Goal: Transaction & Acquisition: Purchase product/service

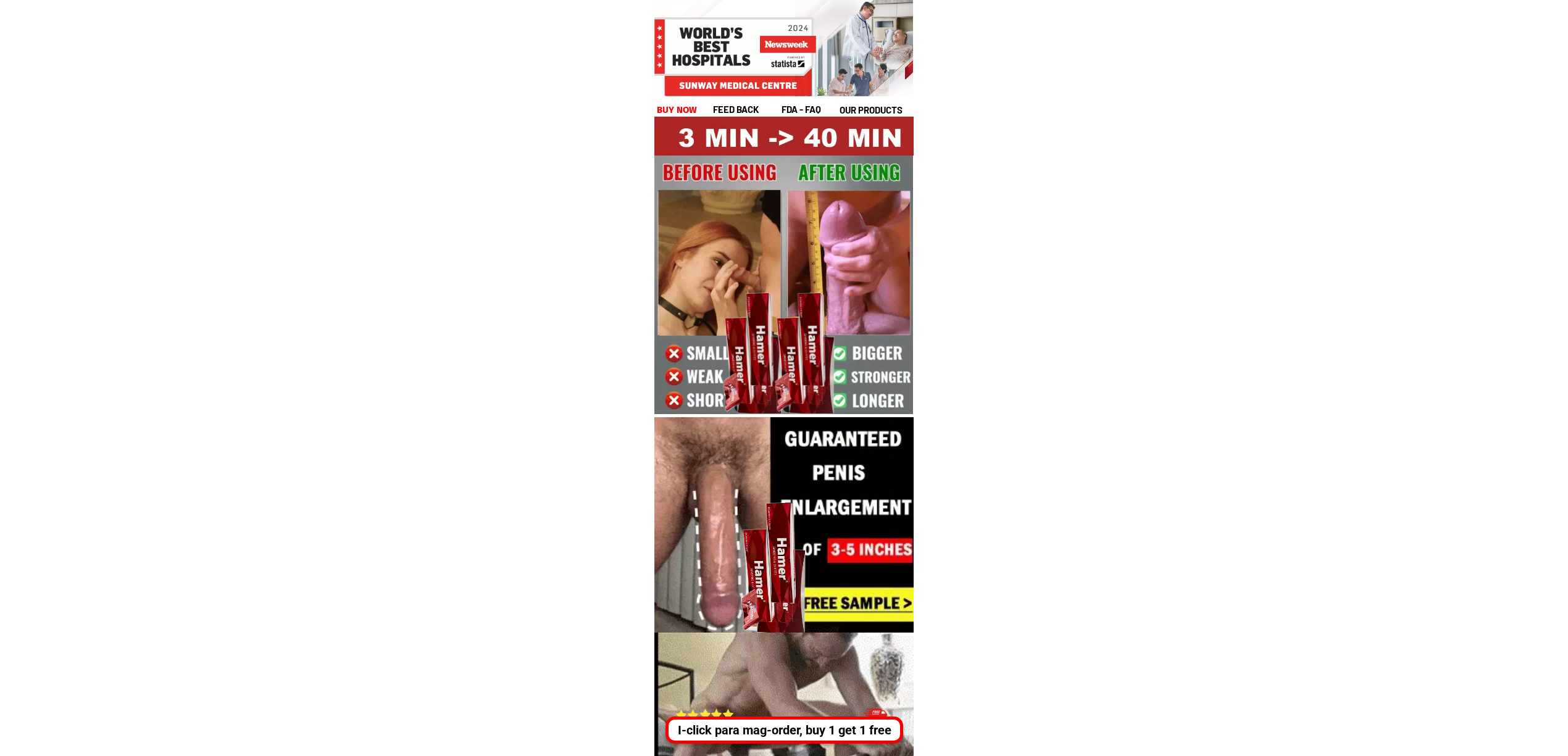
drag, startPoint x: 797, startPoint y: 728, endPoint x: 825, endPoint y: 724, distance: 28.3
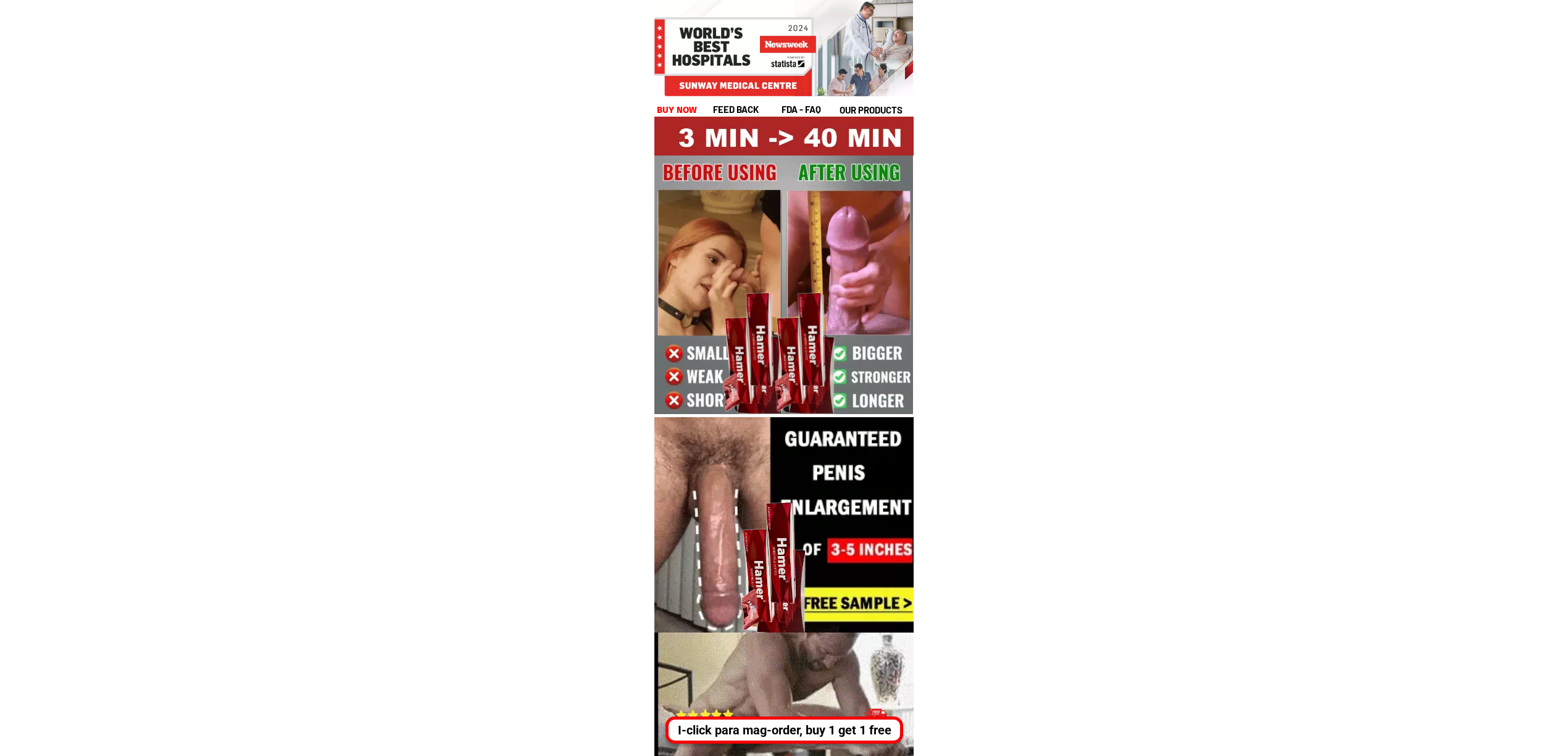
click at [797, 728] on div "I-click para mag-order, buy 1 get 1 free" at bounding box center [785, 730] width 231 height 18
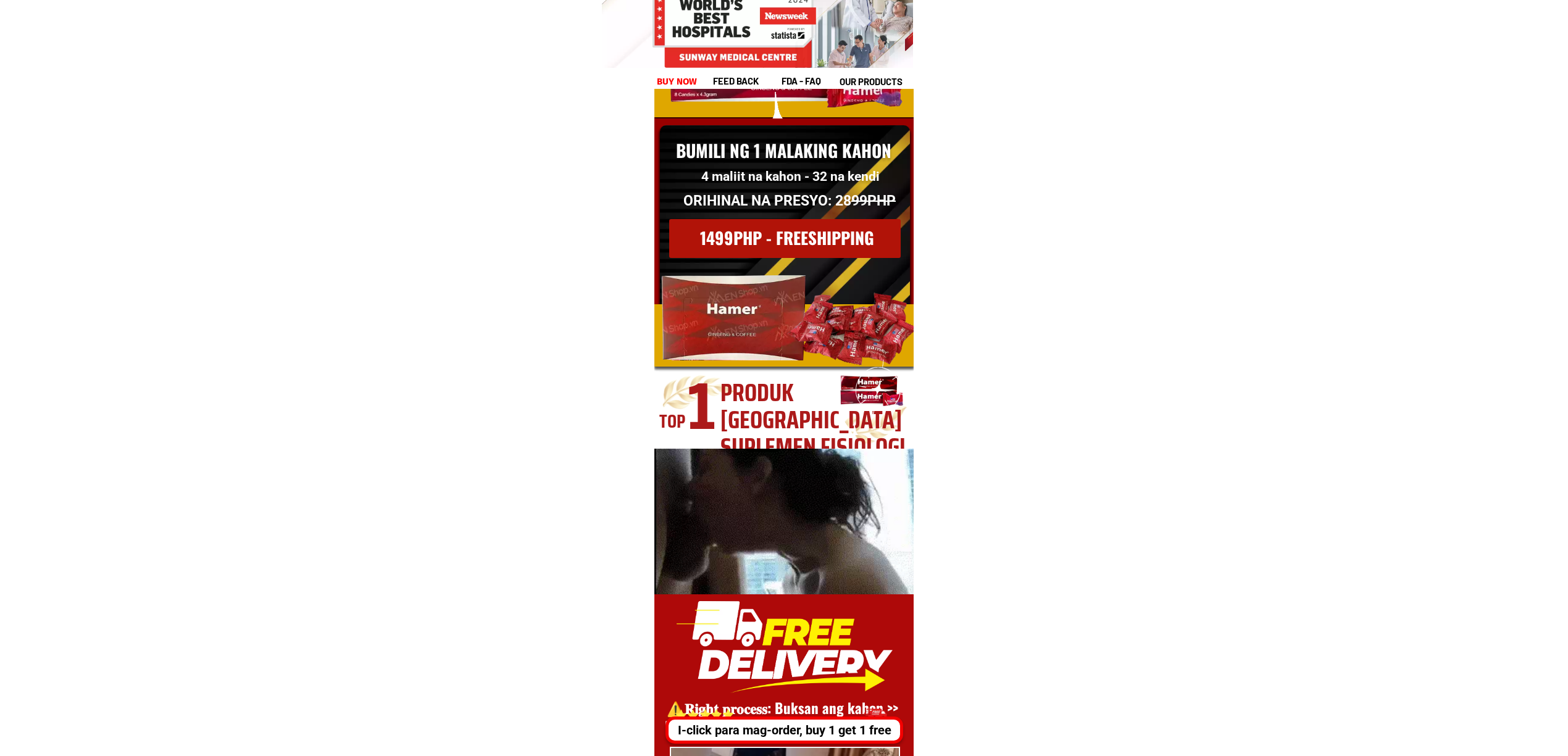
scroll to position [16935, 0]
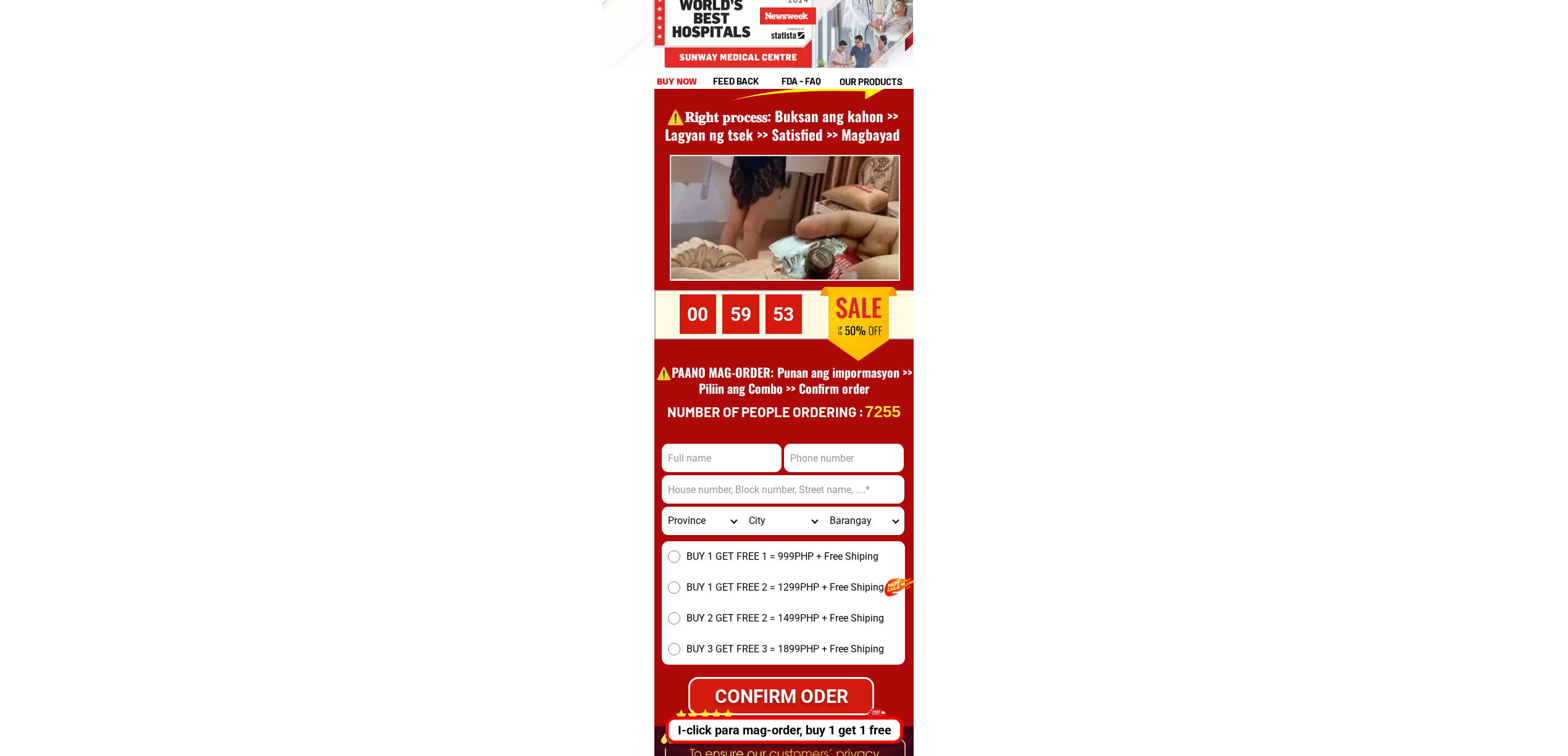
click at [821, 473] on form "CONFIRM ODER Province [GEOGRAPHIC_DATA] [GEOGRAPHIC_DATA][PERSON_NAME][GEOGRAPH…" at bounding box center [783, 558] width 244 height 314
click at [814, 463] on input "Input phone_number" at bounding box center [844, 458] width 120 height 29
paste input "9282795500"
click at [800, 458] on input "9282795500" at bounding box center [844, 458] width 120 height 29
type input "09282795500"
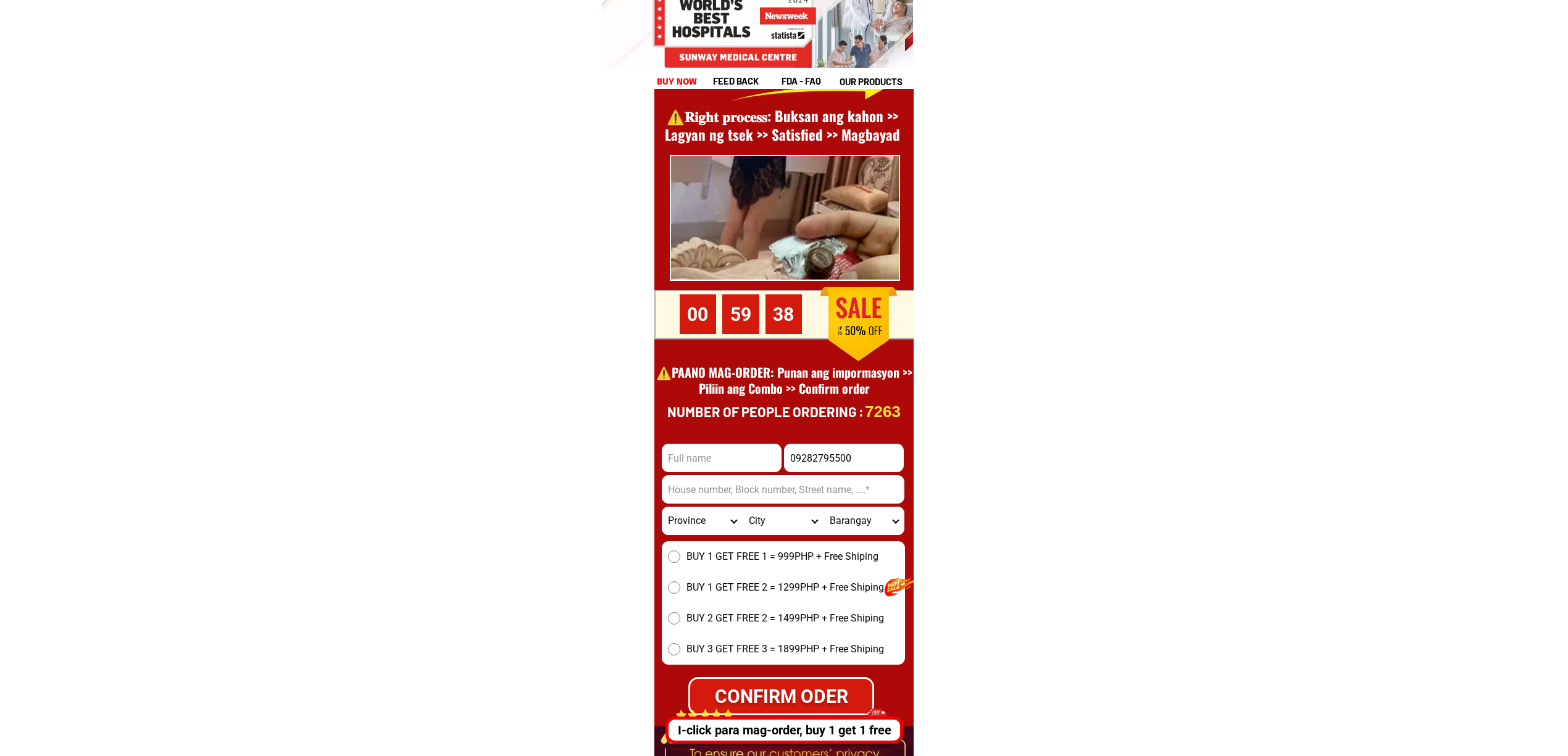
drag, startPoint x: 690, startPoint y: 444, endPoint x: 710, endPoint y: 456, distance: 23.3
click at [691, 444] on input "Input full_name" at bounding box center [721, 458] width 120 height 29
click at [710, 456] on input "Input full_name" at bounding box center [721, 458] width 120 height 29
paste input ""Bimbo [PERSON_NAME]""
click at [678, 458] on input ""Bimbo [PERSON_NAME]" at bounding box center [721, 458] width 120 height 29
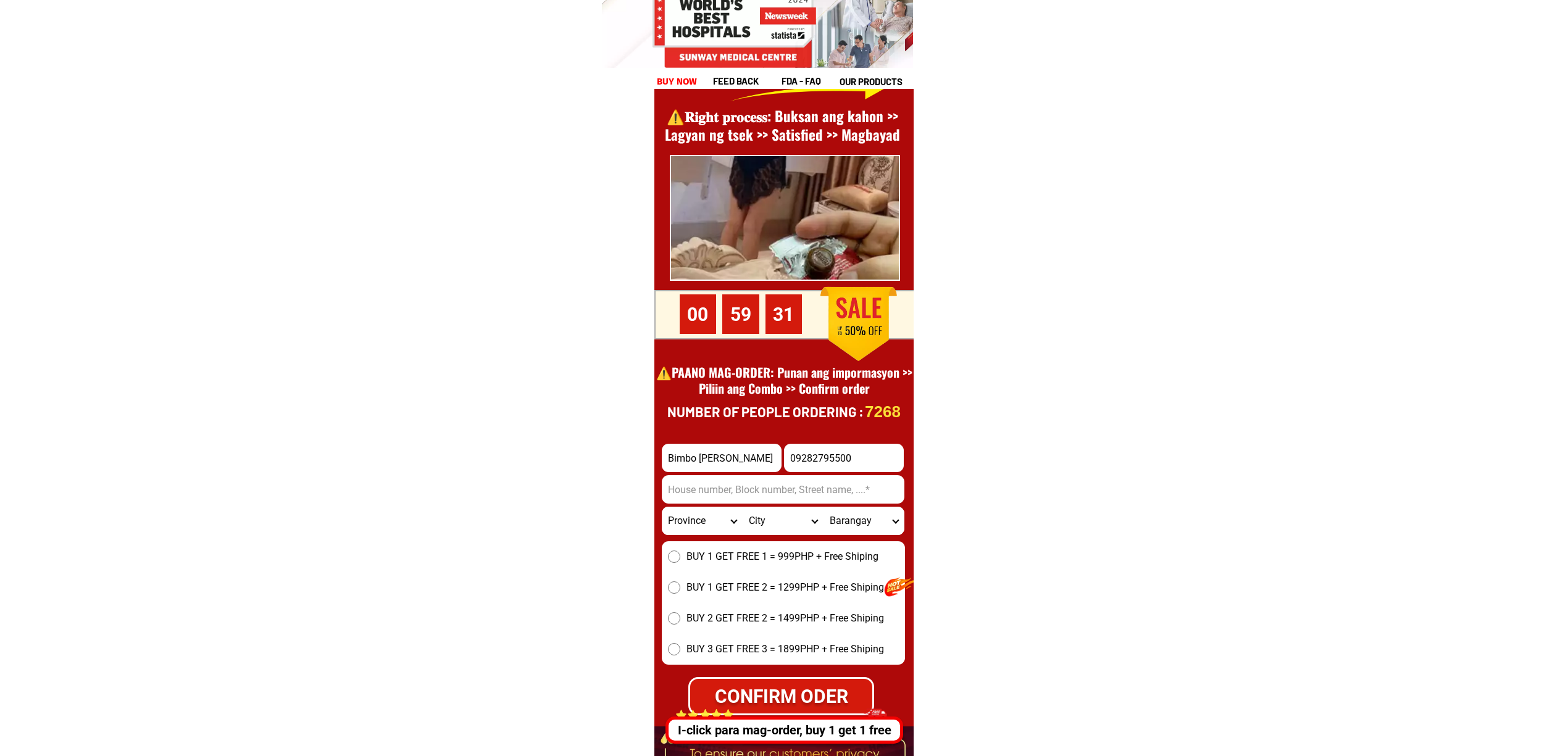
type input "Bimbo [PERSON_NAME]"
drag, startPoint x: 702, startPoint y: 480, endPoint x: 731, endPoint y: 491, distance: 31.0
click at [702, 480] on input "Input address" at bounding box center [783, 489] width 243 height 29
paste input "[STREET_ADDRESS]""
type input "[STREET_ADDRESS]"
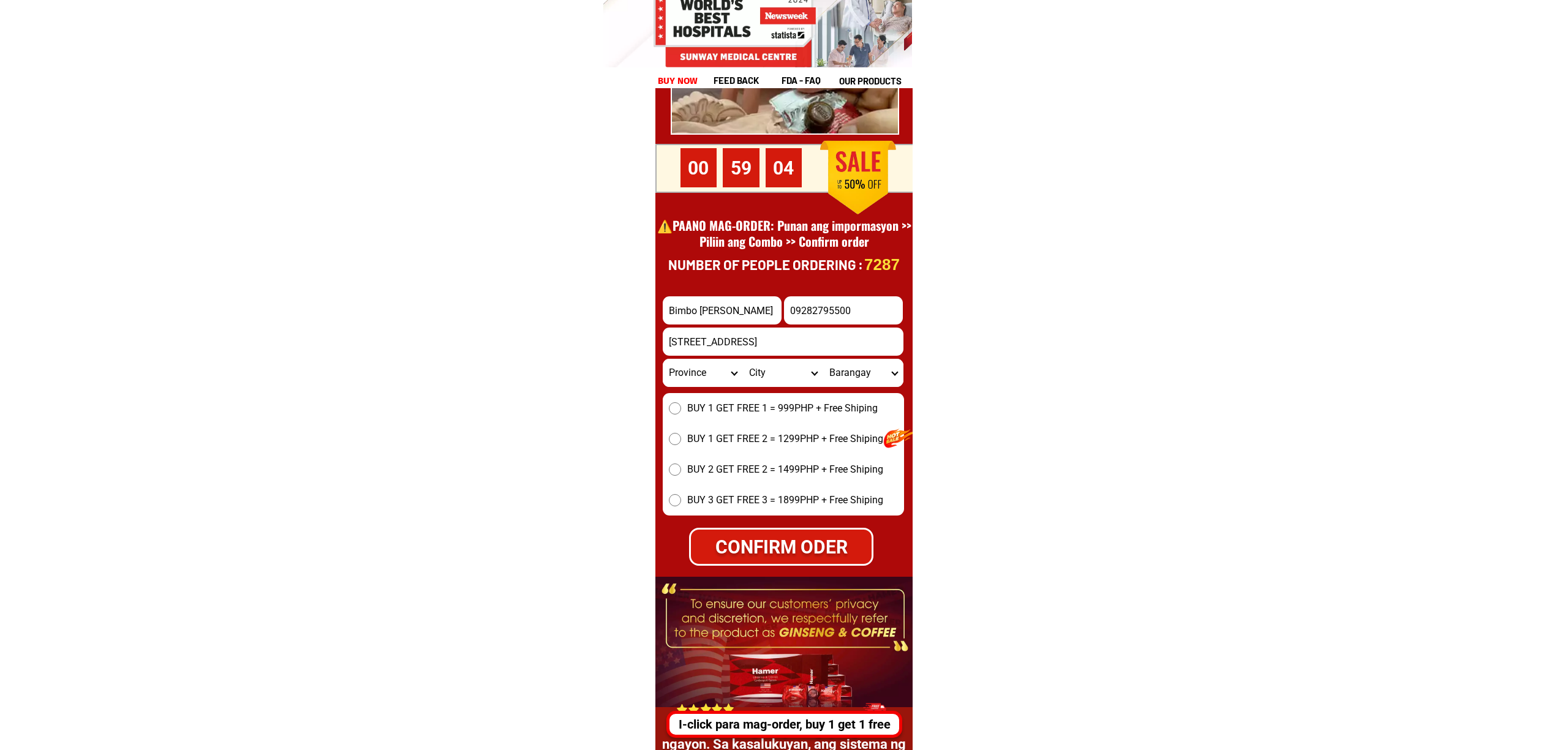
scroll to position [16964, 0]
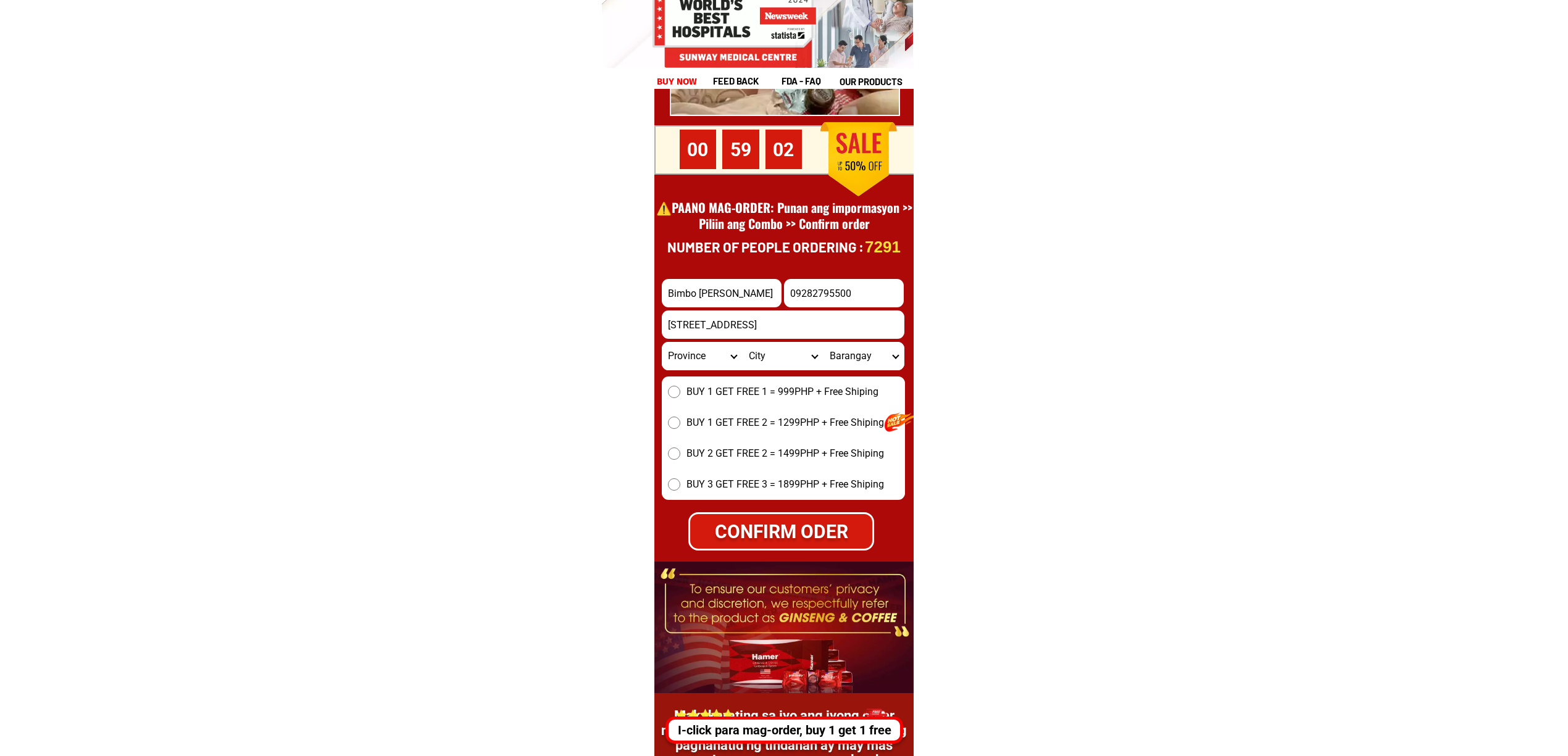
click at [690, 385] on span "BUY 1 GET FREE 1 = 999PHP + Free Shiping" at bounding box center [782, 392] width 192 height 15
click at [681, 386] on input "BUY 1 GET FREE 1 = 999PHP + Free Shiping" at bounding box center [674, 392] width 12 height 12
click at [769, 541] on div "CONFIRM ODER" at bounding box center [781, 531] width 183 height 28
radio input "true"
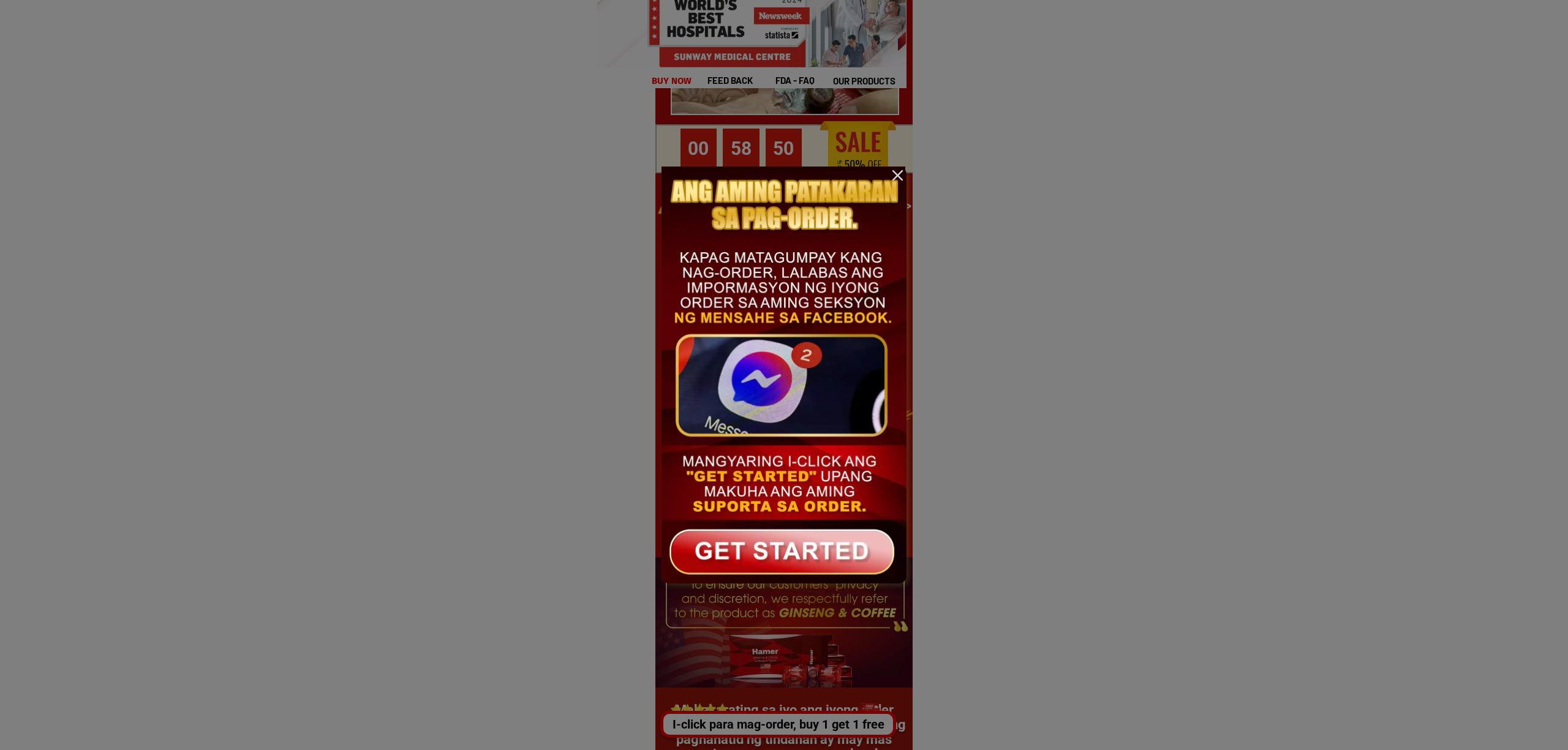
scroll to position [0, 0]
